Goal: Entertainment & Leisure: Consume media (video, audio)

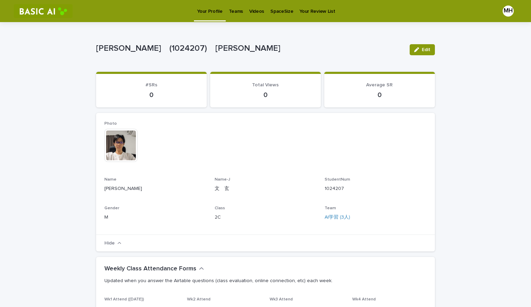
click at [250, 9] on p "Videos" at bounding box center [256, 7] width 15 height 15
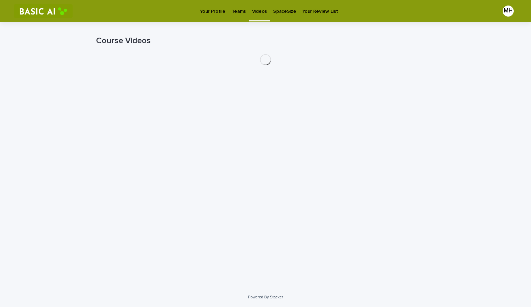
click at [243, 10] on p "Teams" at bounding box center [239, 7] width 14 height 15
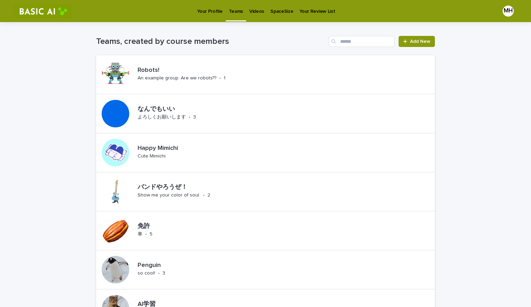
click at [254, 9] on p "Videos" at bounding box center [256, 7] width 15 height 15
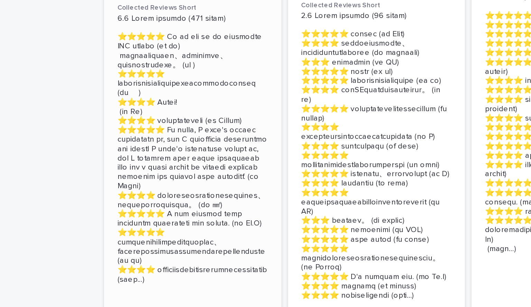
scroll to position [291, 0]
click at [113, 184] on p at bounding box center [151, 133] width 94 height 168
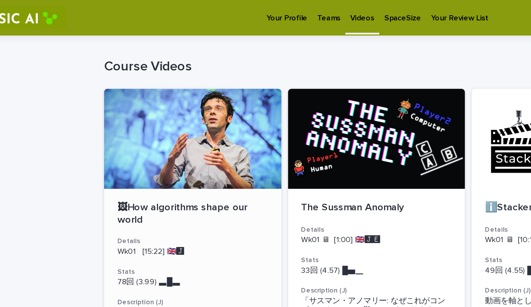
click at [153, 77] on div at bounding box center [151, 86] width 110 height 62
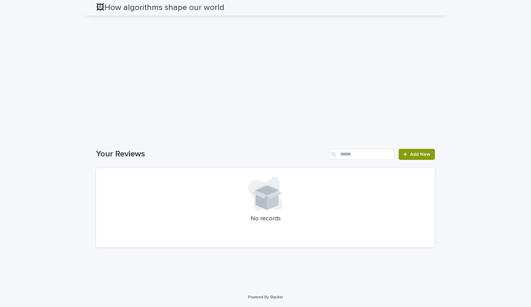
scroll to position [1540, 0]
click at [354, 182] on div at bounding box center [265, 194] width 322 height 35
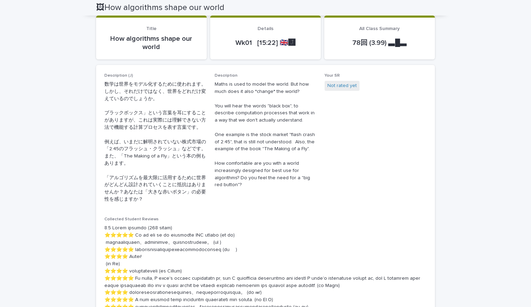
scroll to position [46, 0]
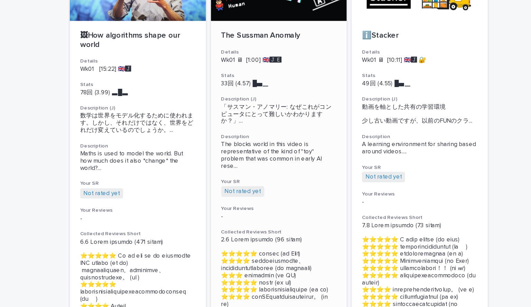
scroll to position [59, 0]
click at [289, 194] on div "Not rated yet + 0" at bounding box center [266, 197] width 94 height 9
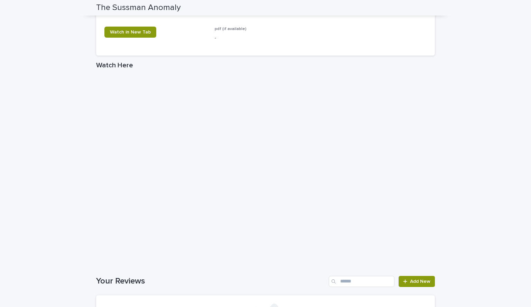
scroll to position [704, 0]
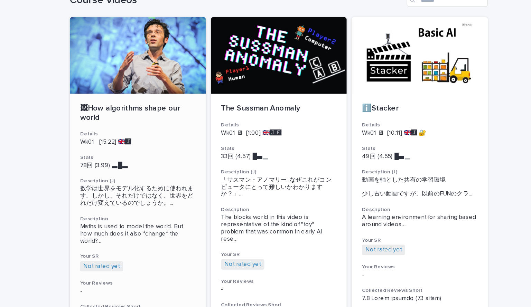
click at [174, 164] on div "🖼How algorithms shape our world Details Wk01 [15:22] 🇬🇧🅹️ Stats 78回 (3.99) ▃█▃　…" at bounding box center [151, 294] width 110 height 353
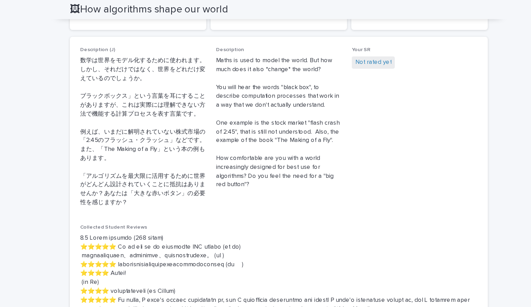
scroll to position [229, 0]
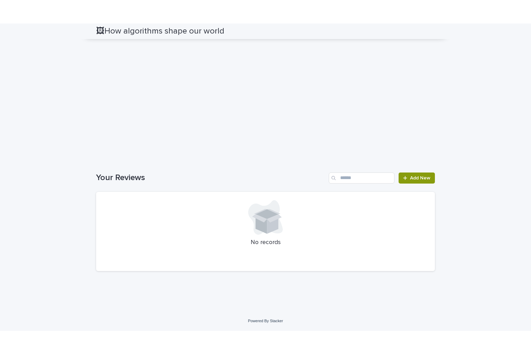
scroll to position [1303, 0]
